Goal: Task Accomplishment & Management: Manage account settings

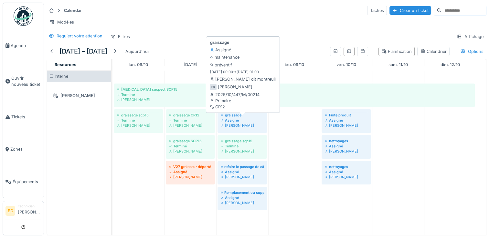
click at [237, 128] on div "[PERSON_NAME]" at bounding box center [242, 125] width 43 height 5
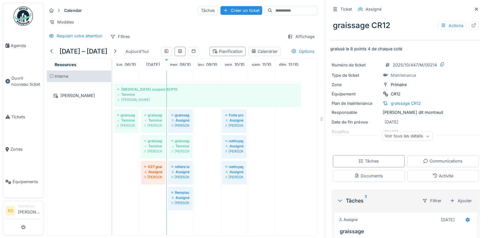
click at [424, 151] on div "Ticket Assigné graissage CR12 Actions graissé le 8 points 4 de chaque coté Numé…" at bounding box center [405, 149] width 151 height 298
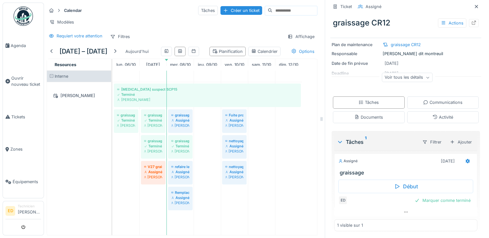
scroll to position [59, 0]
click at [429, 201] on div "Marquer comme terminé" at bounding box center [442, 200] width 61 height 9
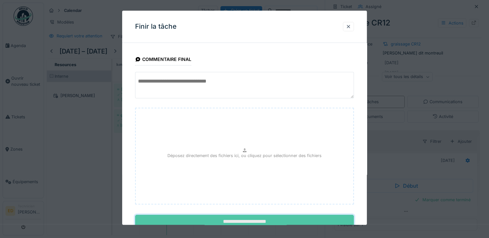
click at [247, 218] on input "**********" at bounding box center [244, 222] width 219 height 14
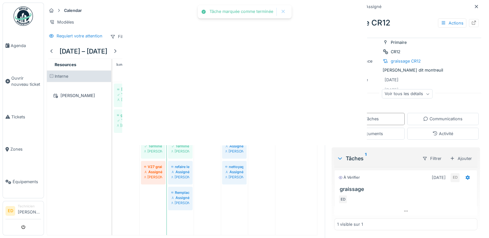
scroll to position [42, 0]
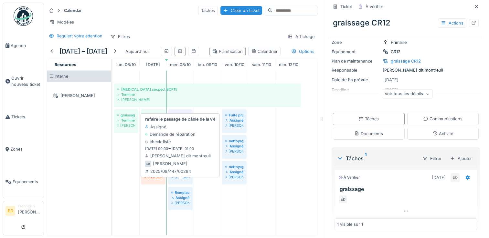
click at [178, 181] on div "refaire le passage de câble de la v4 Assigné [PERSON_NAME]" at bounding box center [180, 172] width 19 height 16
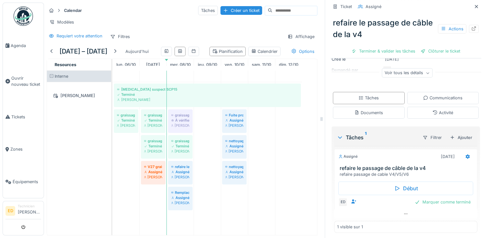
scroll to position [80, 0]
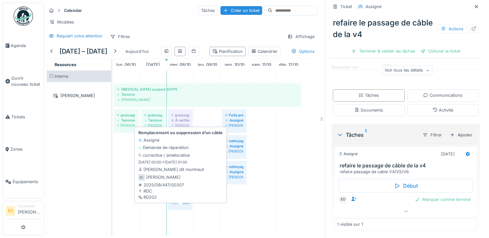
click at [171, 201] on div "Assigné" at bounding box center [180, 197] width 18 height 5
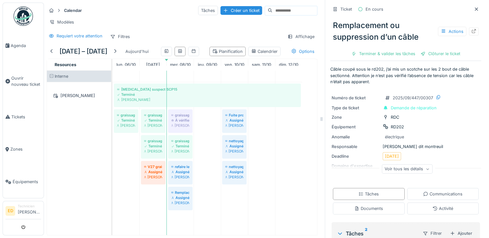
scroll to position [1, 0]
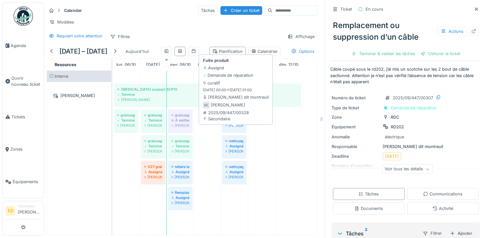
click at [228, 123] on div "Assigné" at bounding box center [234, 120] width 18 height 5
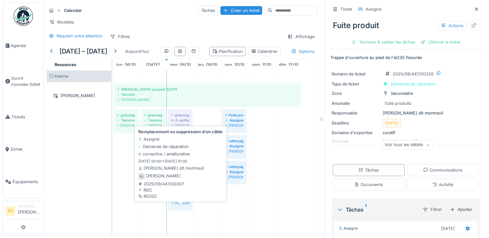
click at [178, 201] on div "Assigné" at bounding box center [180, 197] width 18 height 5
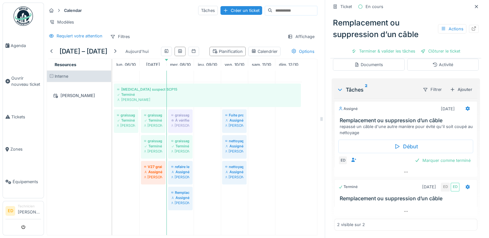
scroll to position [144, 0]
click at [403, 209] on div at bounding box center [405, 211] width 143 height 9
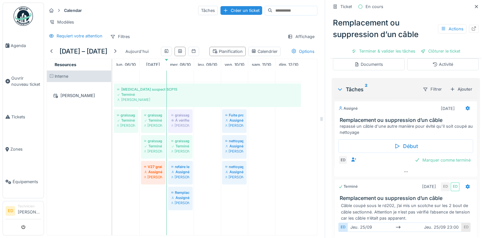
scroll to position [5, 0]
click at [403, 170] on icon at bounding box center [405, 172] width 5 height 4
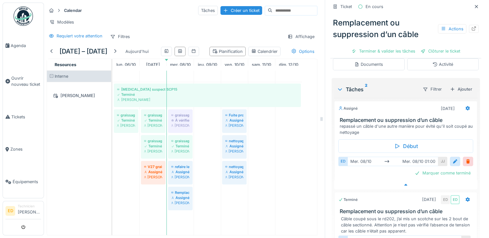
scroll to position [175, 0]
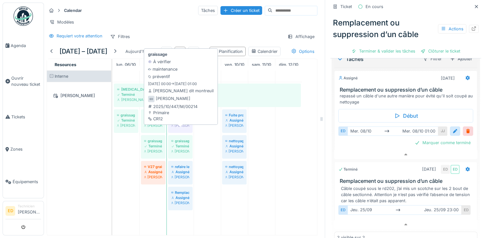
click at [183, 128] on div "[PERSON_NAME]" at bounding box center [180, 125] width 18 height 5
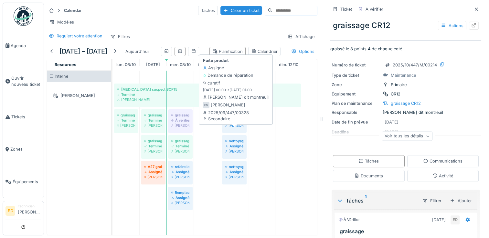
click at [234, 123] on div "Assigné" at bounding box center [234, 120] width 18 height 5
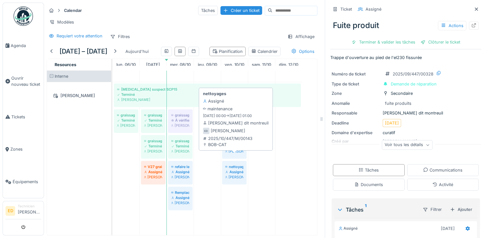
click at [229, 154] on div "[PERSON_NAME]" at bounding box center [234, 151] width 18 height 5
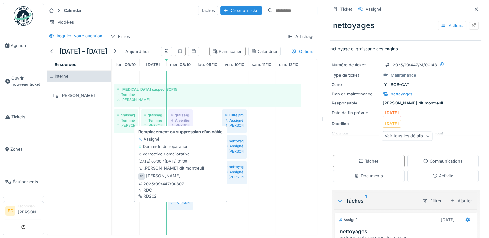
click at [186, 206] on div "[PERSON_NAME]" at bounding box center [180, 203] width 18 height 5
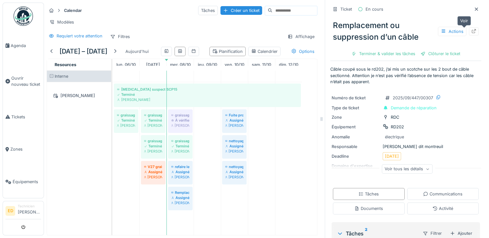
click at [472, 29] on icon at bounding box center [474, 31] width 4 height 4
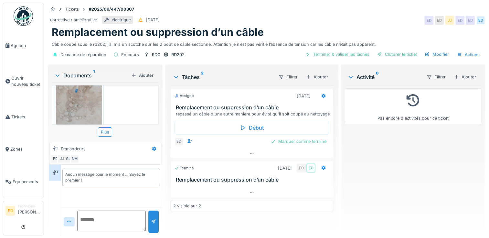
scroll to position [37, 0]
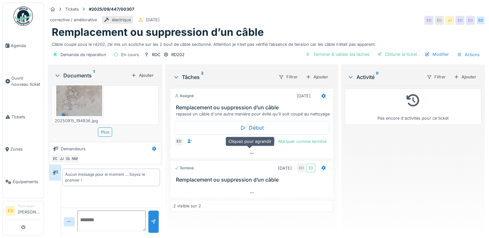
click at [251, 150] on div at bounding box center [251, 153] width 163 height 9
